Goal: Find specific page/section

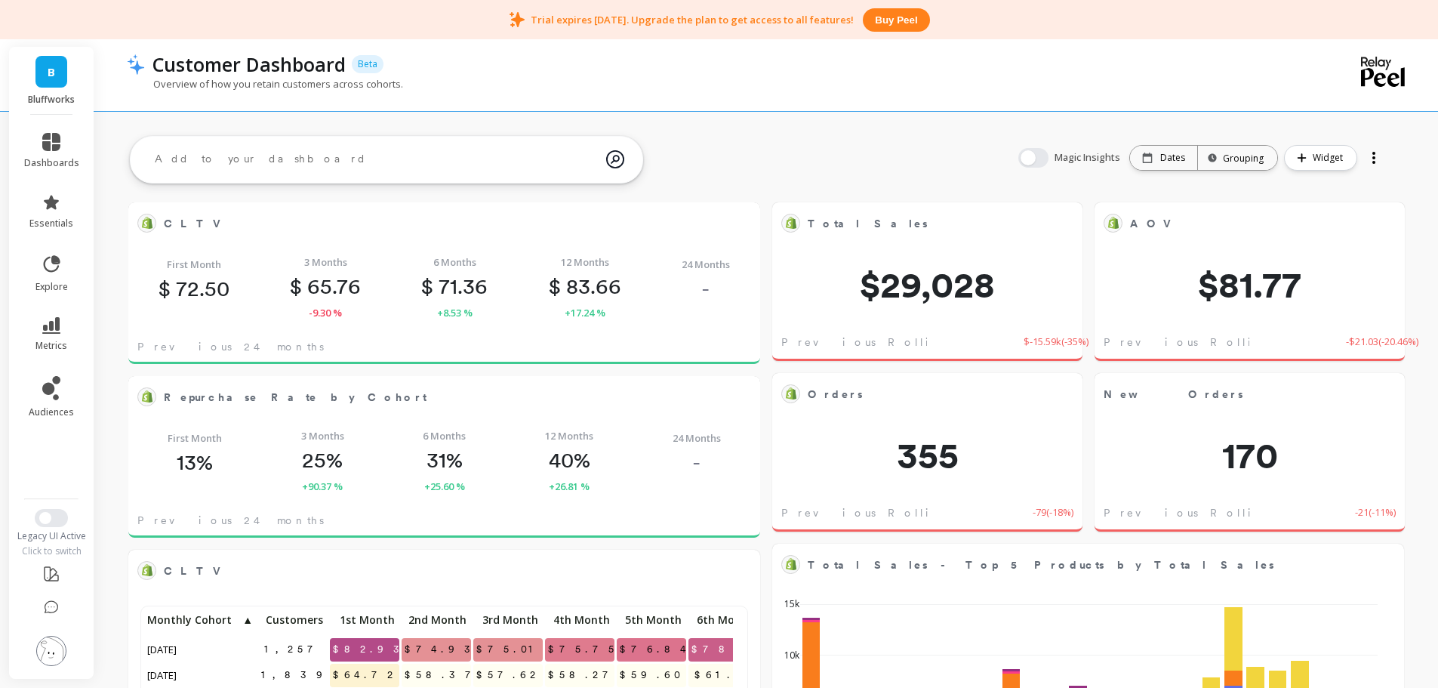
scroll to position [404, 900]
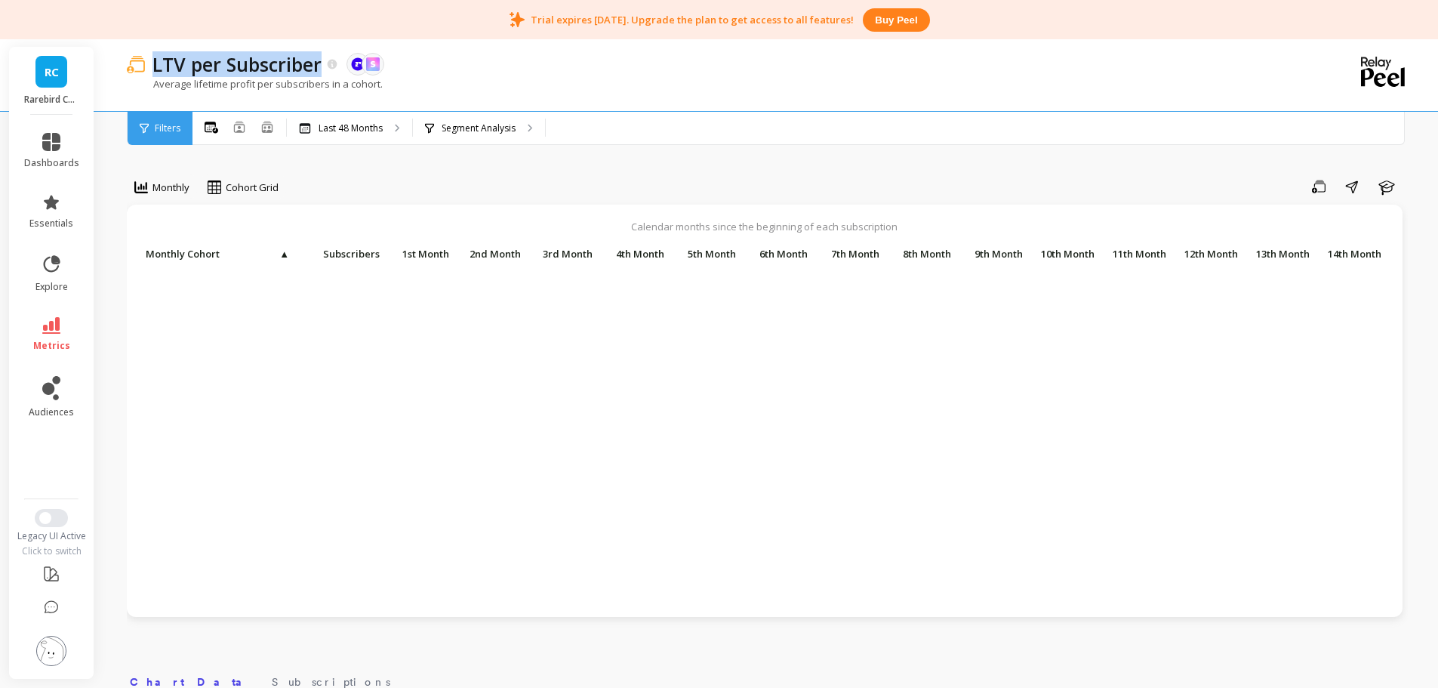
scroll to position [500, 0]
